Goal: Obtain resource: Obtain resource

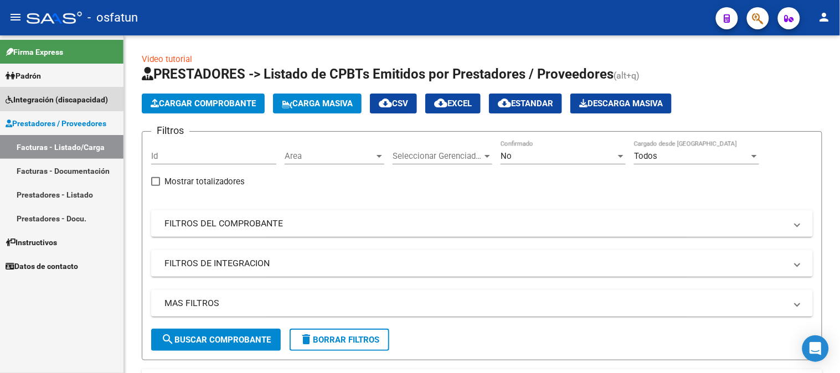
click at [45, 92] on link "Integración (discapacidad)" at bounding box center [61, 99] width 123 height 24
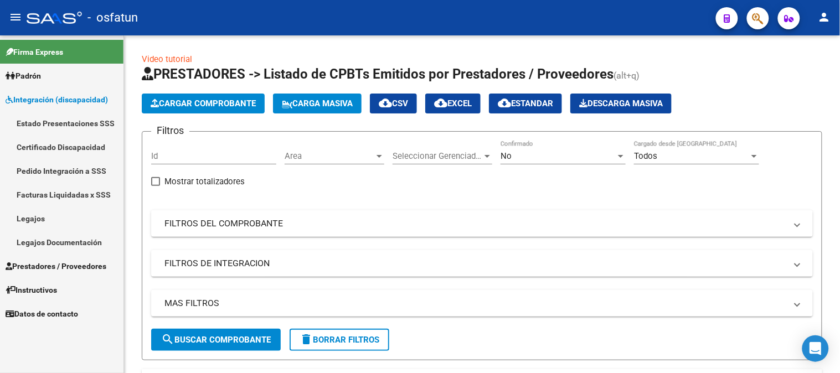
click at [34, 219] on link "Legajos" at bounding box center [61, 219] width 123 height 24
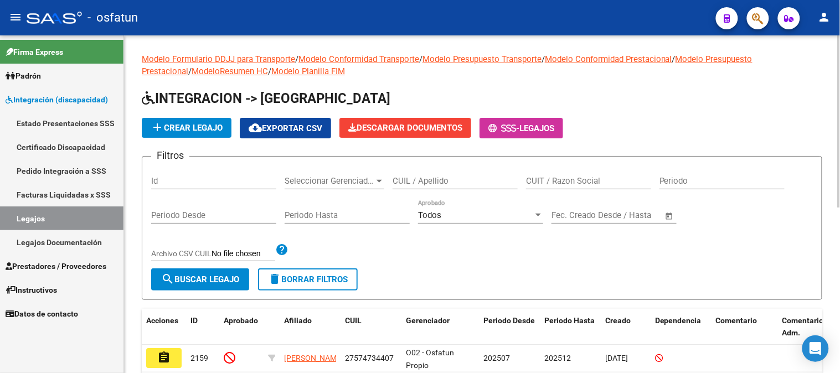
click at [452, 176] on input "CUIL / Apellido" at bounding box center [455, 181] width 125 height 10
type input "[PERSON_NAME]"
click at [180, 280] on span "search Buscar Legajo" at bounding box center [200, 280] width 78 height 10
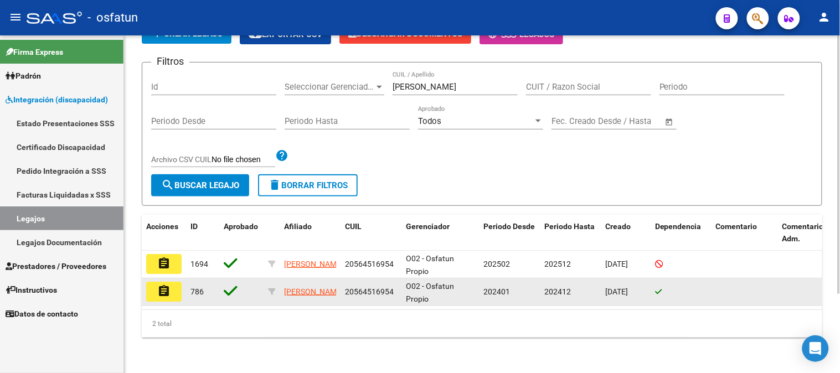
scroll to position [103, 0]
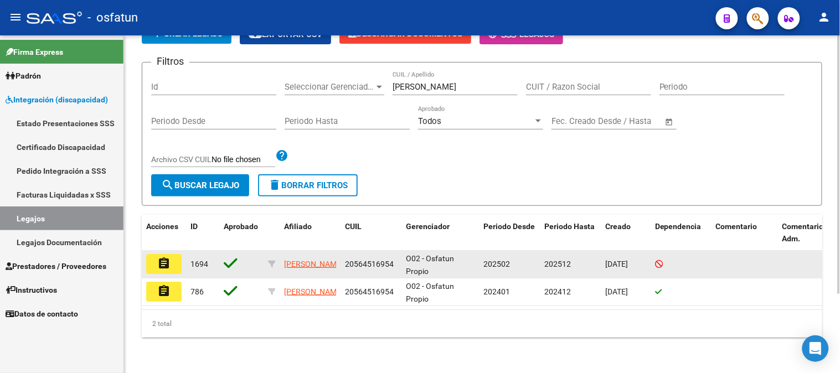
click at [159, 257] on mat-icon "assignment" at bounding box center [163, 263] width 13 height 13
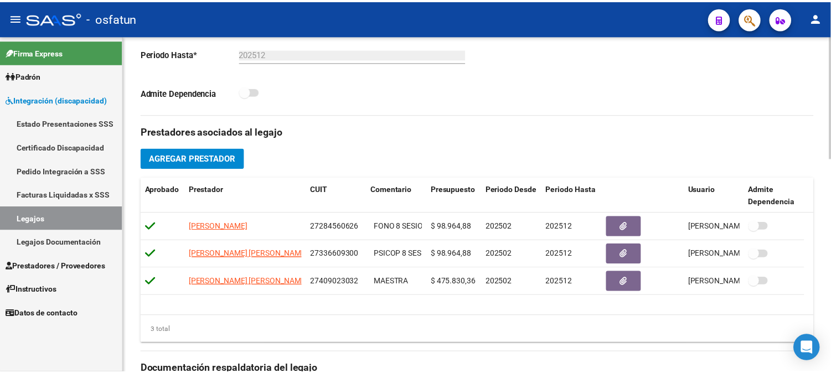
scroll to position [123, 0]
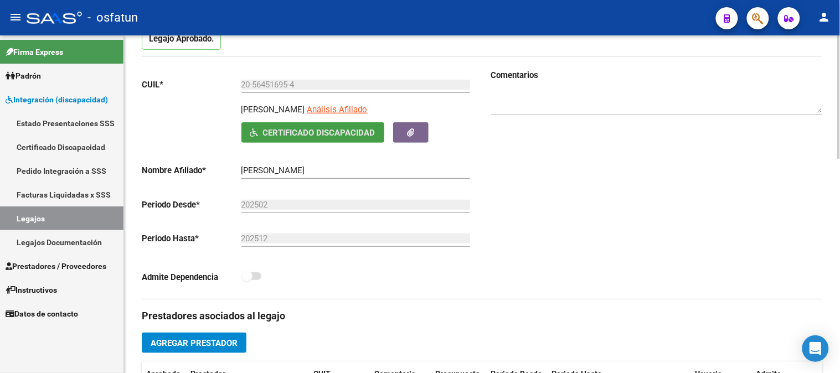
click at [352, 127] on span "Certificado Discapacidad" at bounding box center [312, 132] width 125 height 10
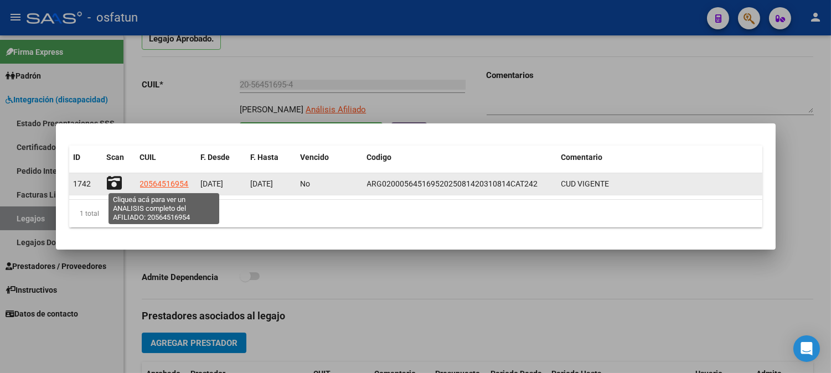
click at [159, 183] on span "20564516954" at bounding box center [164, 183] width 49 height 9
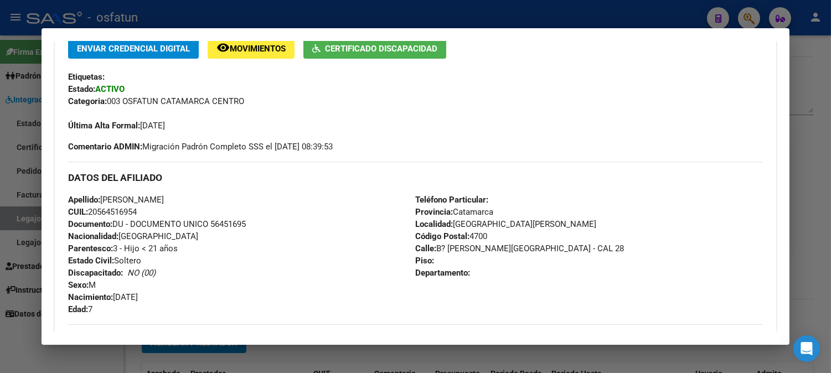
scroll to position [184, 0]
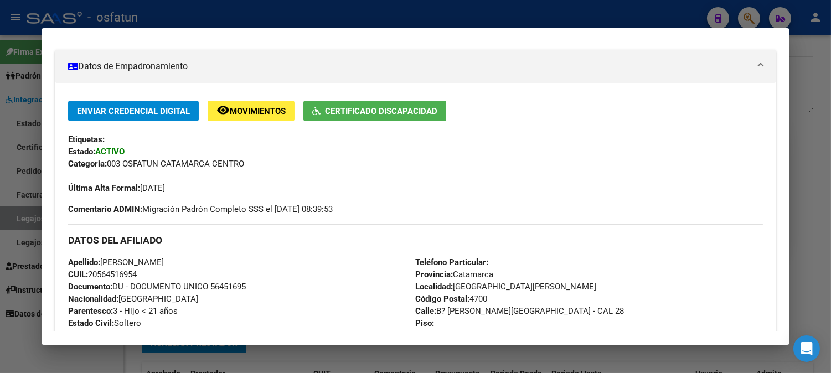
click at [368, 107] on span "Certificado Discapacidad" at bounding box center [381, 111] width 112 height 10
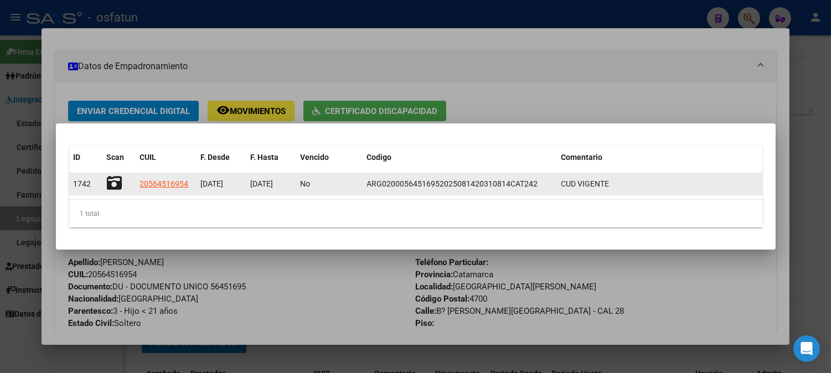
click at [112, 179] on icon at bounding box center [115, 184] width 16 height 16
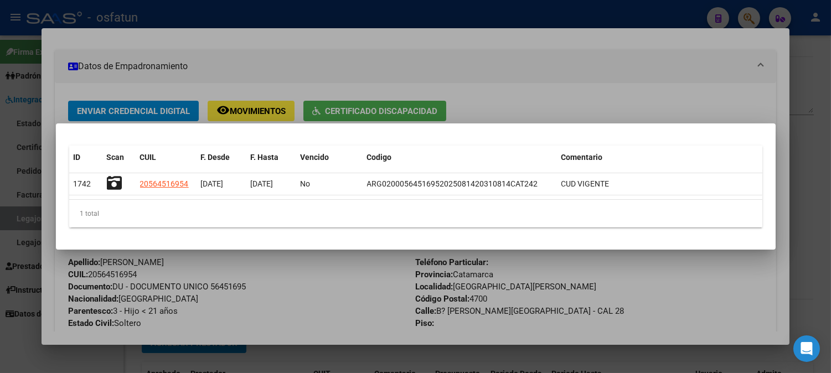
drag, startPoint x: 547, startPoint y: 81, endPoint x: 530, endPoint y: 40, distance: 44.2
click at [547, 80] on div at bounding box center [415, 186] width 831 height 373
